Goal: Check status: Check status

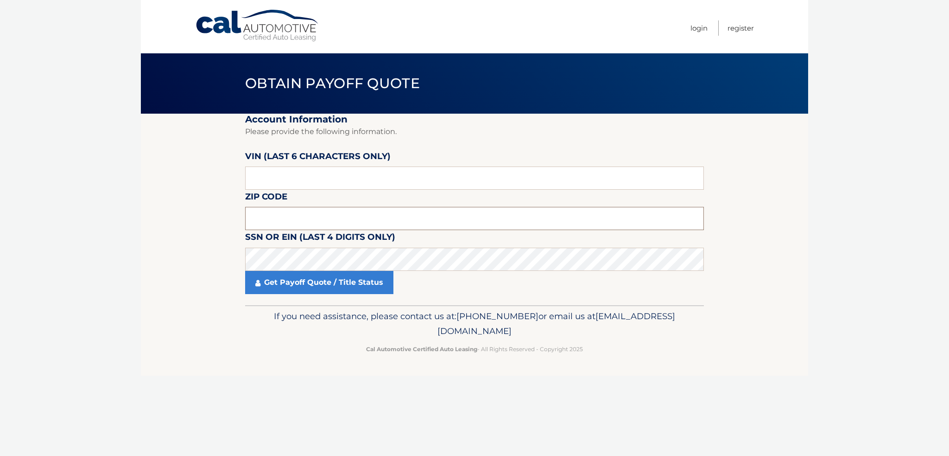
click at [288, 221] on input "text" at bounding box center [474, 218] width 459 height 23
click at [299, 177] on input "text" at bounding box center [474, 177] width 459 height 23
click at [304, 181] on input "text" at bounding box center [474, 177] width 459 height 23
click at [304, 180] on input "text" at bounding box center [474, 177] width 459 height 23
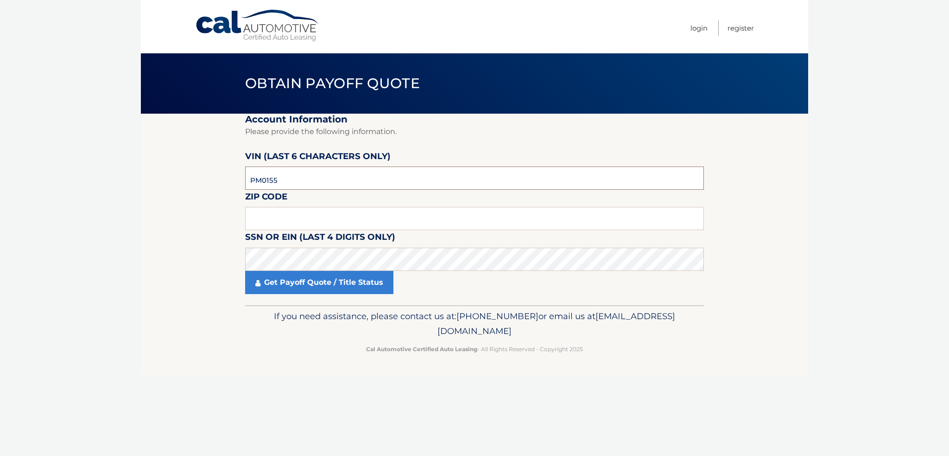
click at [302, 180] on input "PM0155" at bounding box center [474, 177] width 459 height 23
type input "015552"
click at [330, 281] on link "Get Payoff Quote / Title Status" at bounding box center [319, 282] width 148 height 23
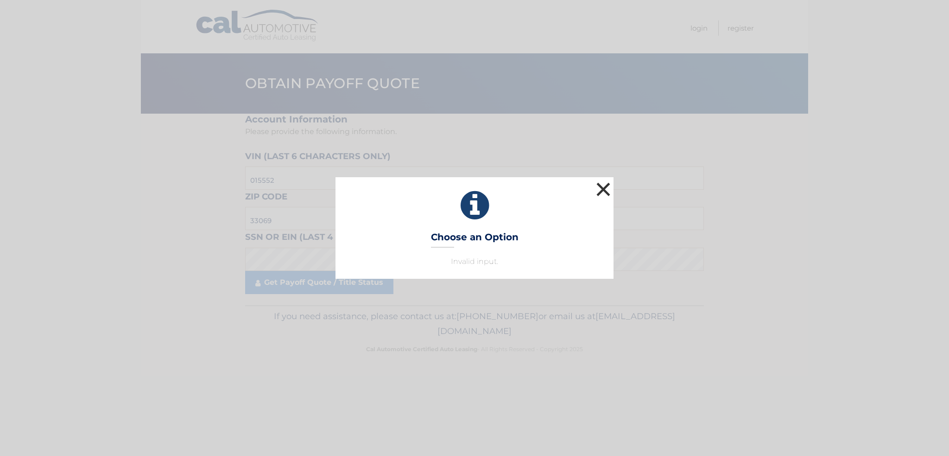
click at [609, 184] on button "×" at bounding box center [603, 189] width 19 height 19
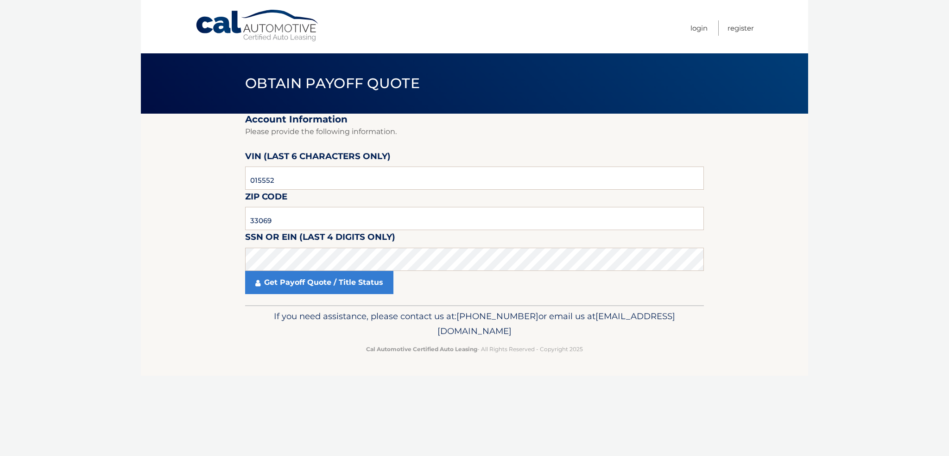
click at [263, 247] on label "SSN or EIN (last 4 digits only)" at bounding box center [320, 238] width 150 height 17
click at [282, 285] on link "Get Payoff Quote / Title Status" at bounding box center [319, 282] width 148 height 23
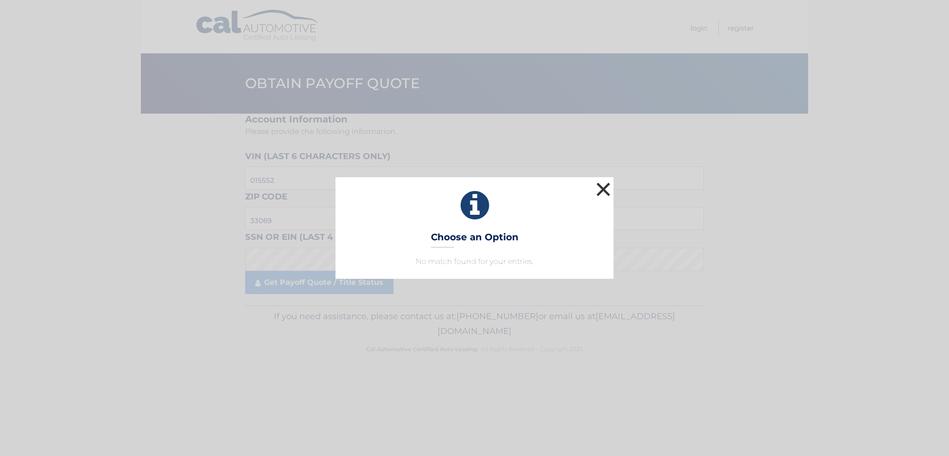
click at [608, 186] on button "×" at bounding box center [603, 189] width 19 height 19
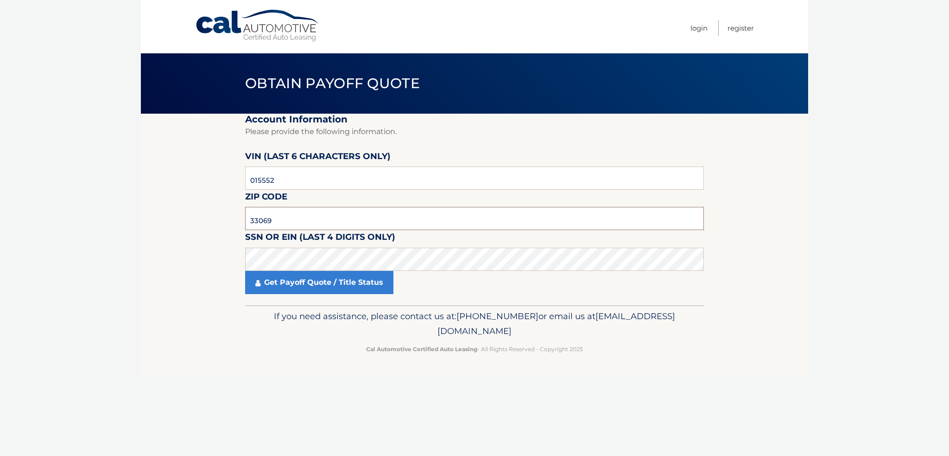
click at [284, 214] on input "33069" at bounding box center [474, 218] width 459 height 23
click at [297, 216] on input "33069" at bounding box center [474, 218] width 459 height 23
click at [299, 214] on input "33069" at bounding box center [474, 218] width 459 height 23
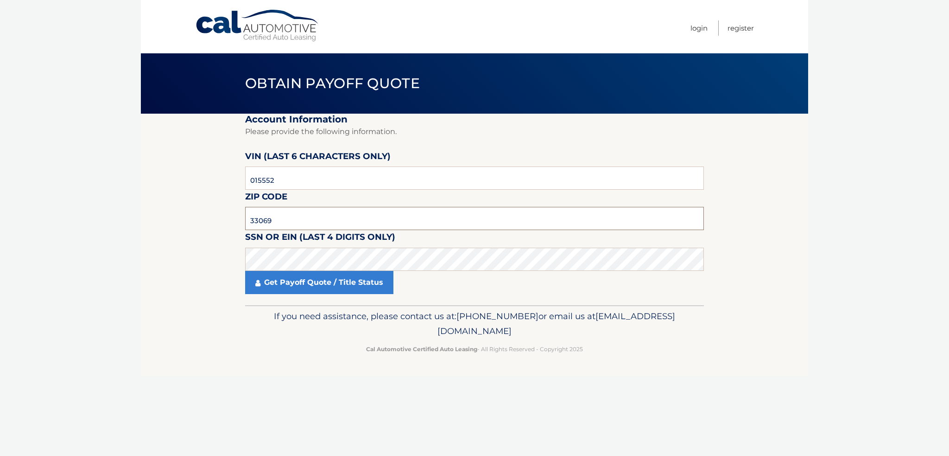
click at [299, 214] on input "33069" at bounding box center [474, 218] width 459 height 23
click at [297, 217] on input "33069" at bounding box center [474, 218] width 459 height 23
click at [284, 217] on input "33069" at bounding box center [474, 218] width 459 height 23
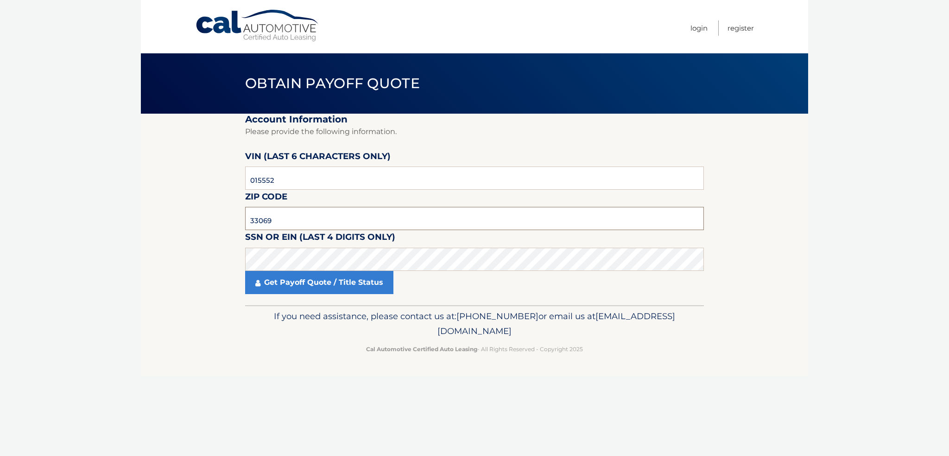
click at [282, 220] on input "33069" at bounding box center [474, 218] width 459 height 23
click button "For Originating Dealer" at bounding box center [0, 0] width 0 height 0
type input "32164"
click at [307, 286] on link "Get Payoff Quote / Title Status" at bounding box center [319, 282] width 148 height 23
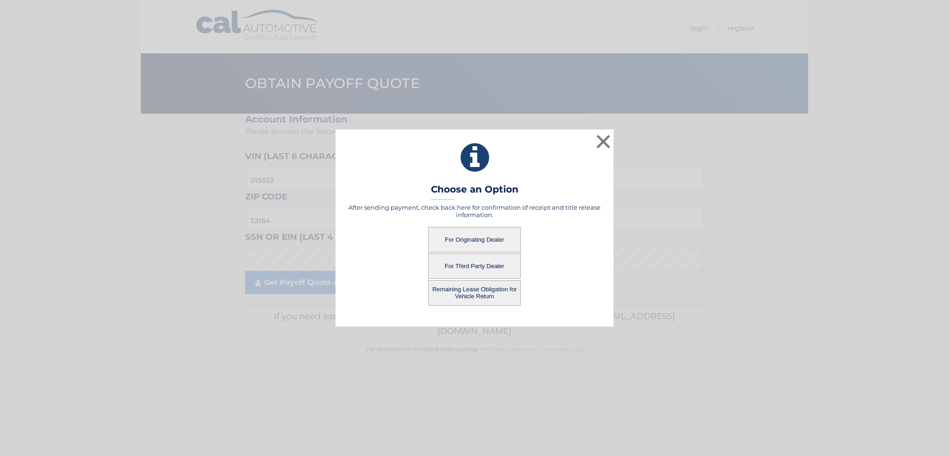
click at [497, 264] on button "For Third Party Dealer" at bounding box center [474, 265] width 93 height 25
click at [488, 268] on button "For Third Party Dealer" at bounding box center [474, 265] width 93 height 25
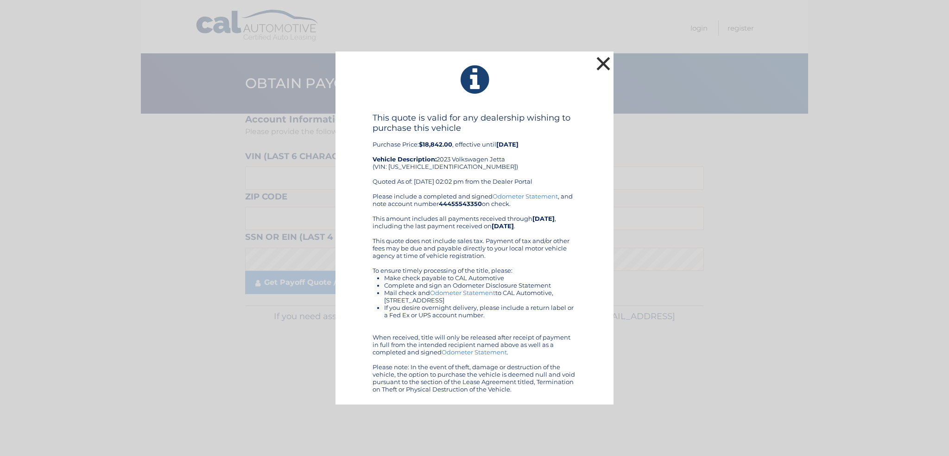
click at [603, 65] on button "×" at bounding box center [603, 63] width 19 height 19
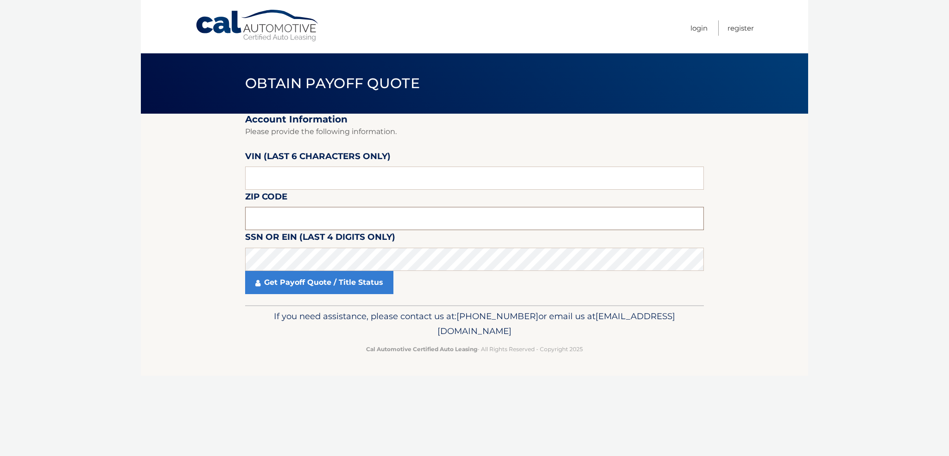
click at [336, 213] on input "text" at bounding box center [474, 218] width 459 height 23
type input "32164"
click at [312, 178] on input "text" at bounding box center [474, 177] width 459 height 23
type input "015552"
click at [332, 285] on link "Get Payoff Quote / Title Status" at bounding box center [319, 282] width 148 height 23
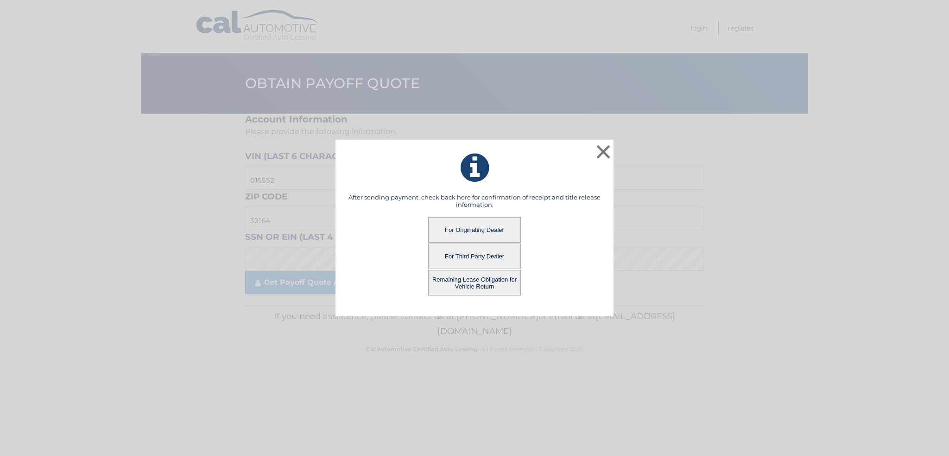
click at [465, 280] on button "Remaining Lease Obligation for Vehicle Return" at bounding box center [474, 282] width 93 height 25
click at [500, 280] on button "Remaining Lease Obligation for Vehicle Return" at bounding box center [474, 282] width 93 height 25
